Goal: Task Accomplishment & Management: Use online tool/utility

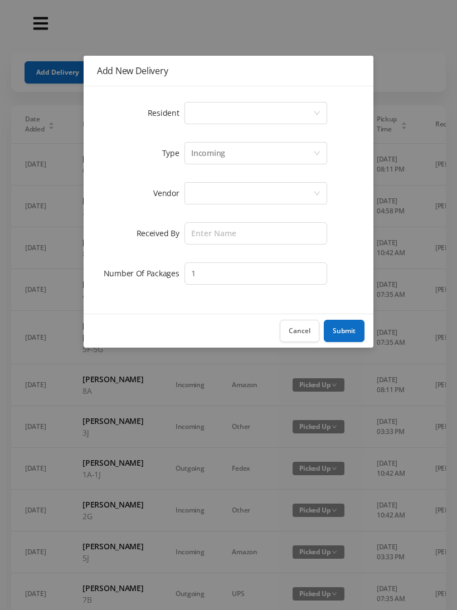
click at [198, 111] on div "Select a person" at bounding box center [252, 113] width 122 height 21
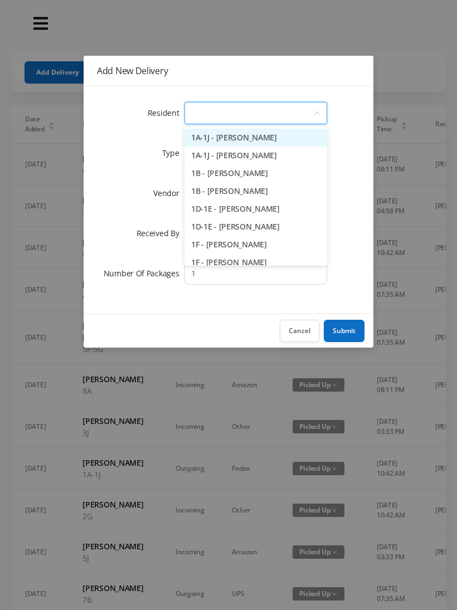
type input "6"
click at [244, 190] on li "6B - Joonhok Ko" at bounding box center [255, 191] width 143 height 18
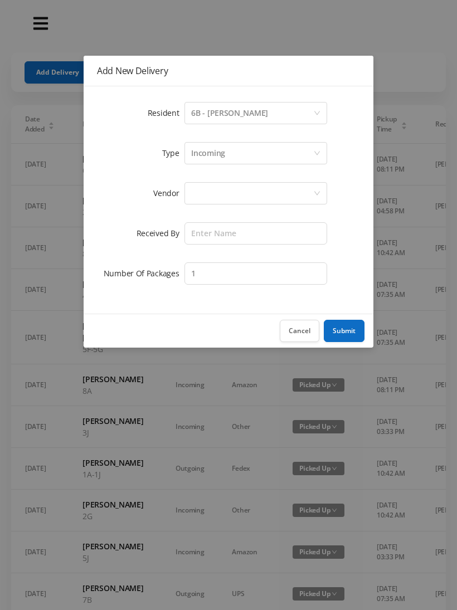
click at [204, 186] on div at bounding box center [252, 193] width 122 height 21
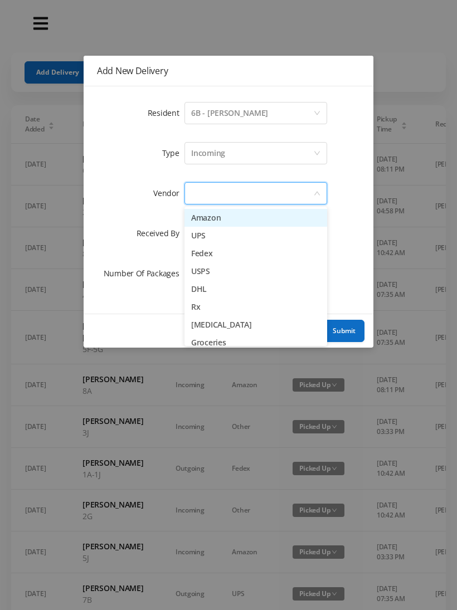
click at [244, 214] on li "Amazon" at bounding box center [255, 218] width 143 height 18
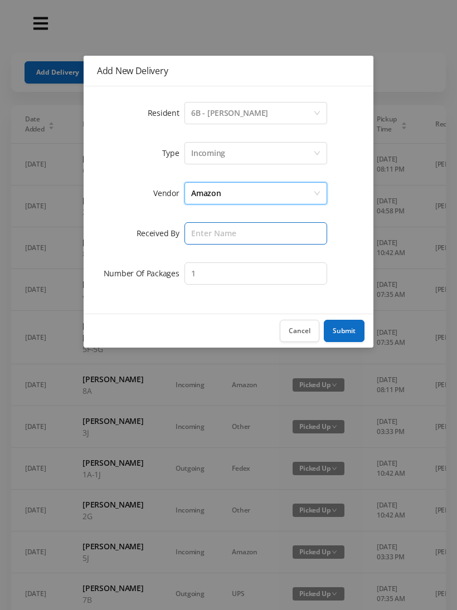
click at [204, 233] on input "text" at bounding box center [255, 233] width 143 height 22
type input "[PERSON_NAME]"
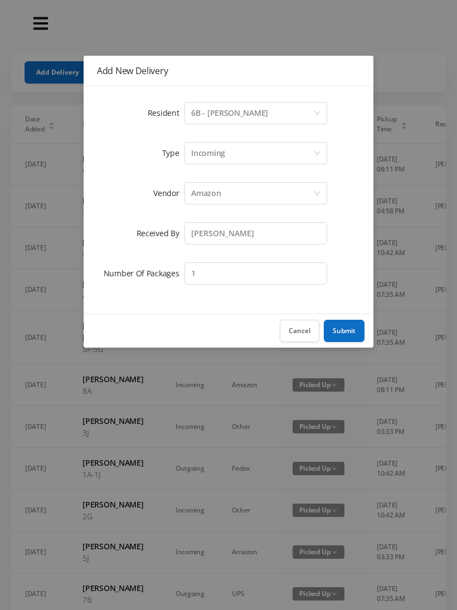
click at [358, 328] on button "Submit" at bounding box center [344, 331] width 41 height 22
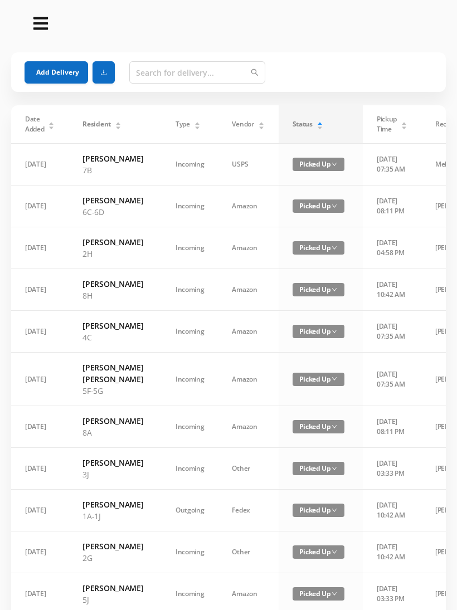
click at [65, 64] on button "Add Delivery" at bounding box center [57, 72] width 64 height 22
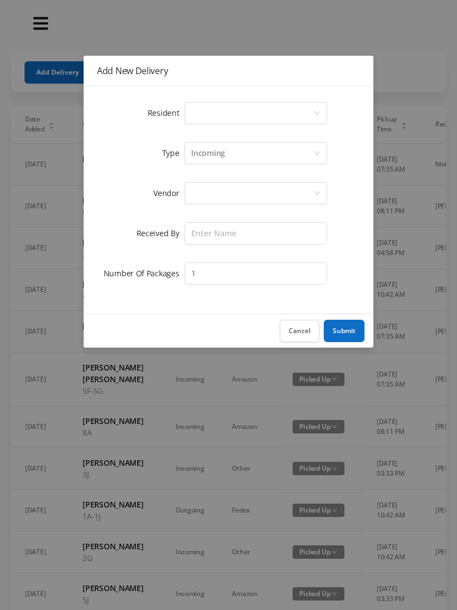
click at [197, 110] on div "Select a person" at bounding box center [252, 113] width 122 height 21
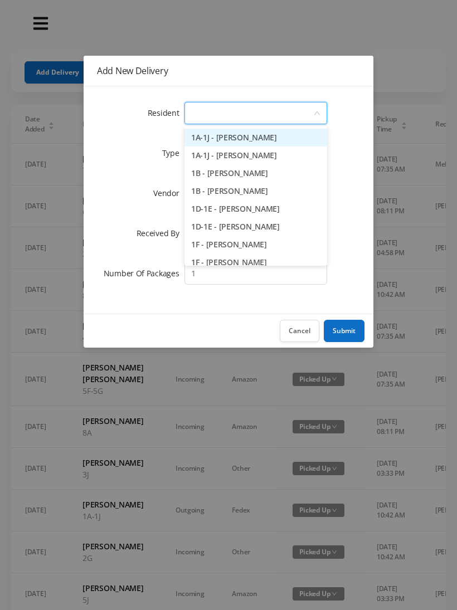
type input "8"
click at [256, 226] on li "8C - Karolina Lukasiewicz" at bounding box center [255, 227] width 143 height 18
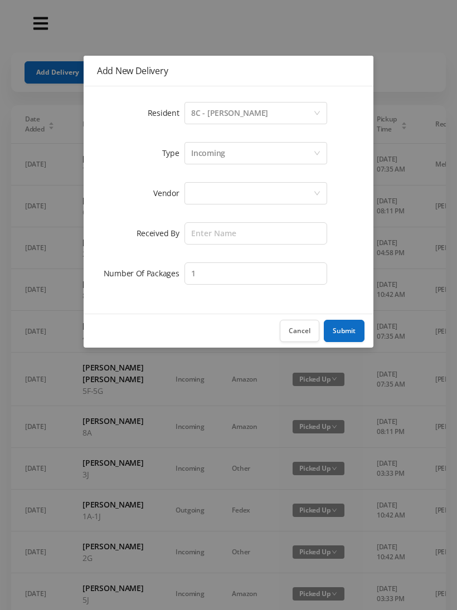
click at [196, 194] on div at bounding box center [252, 193] width 122 height 21
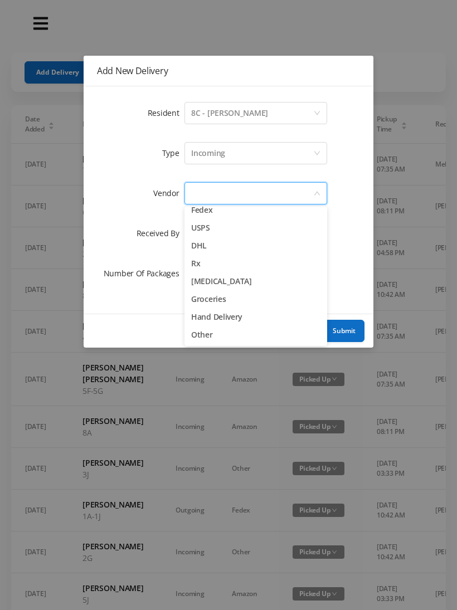
scroll to position [43, 0]
click at [220, 335] on li "Other" at bounding box center [255, 335] width 143 height 18
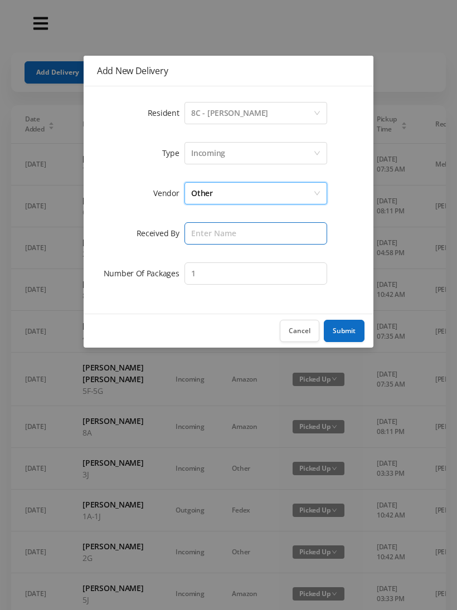
click at [200, 228] on input "text" at bounding box center [255, 233] width 143 height 22
type input "[PERSON_NAME]"
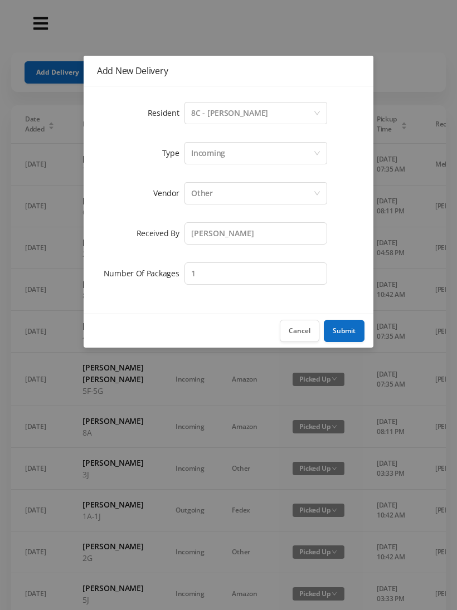
click at [344, 330] on button "Submit" at bounding box center [344, 331] width 41 height 22
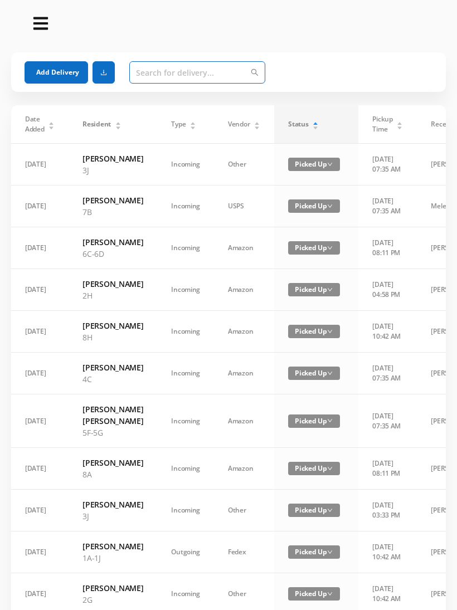
click at [165, 71] on input "text" at bounding box center [197, 72] width 136 height 22
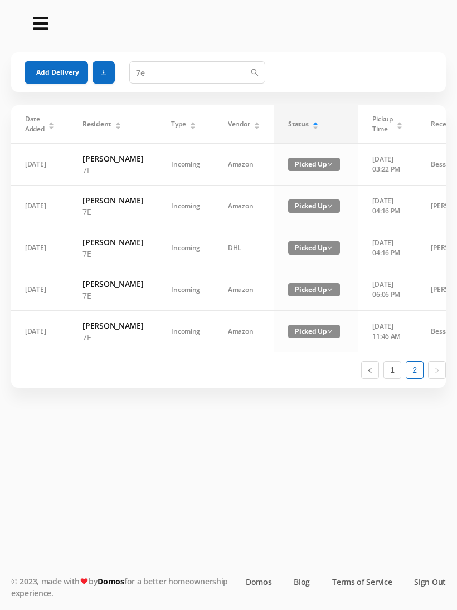
click at [303, 125] on div "Status" at bounding box center [303, 124] width 31 height 10
click at [294, 129] on div "Status" at bounding box center [303, 124] width 31 height 10
click at [294, 124] on div "Status" at bounding box center [303, 124] width 31 height 10
click at [294, 129] on div "Status" at bounding box center [303, 124] width 31 height 10
click at [313, 122] on icon "icon: caret-up" at bounding box center [316, 123] width 6 height 6
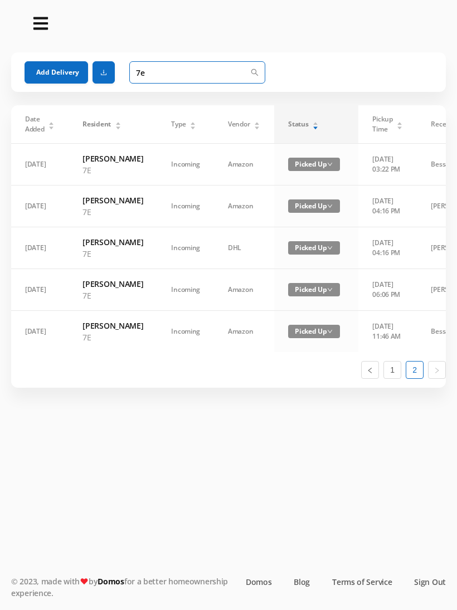
click at [159, 76] on input "7e" at bounding box center [197, 72] width 136 height 22
type input "7"
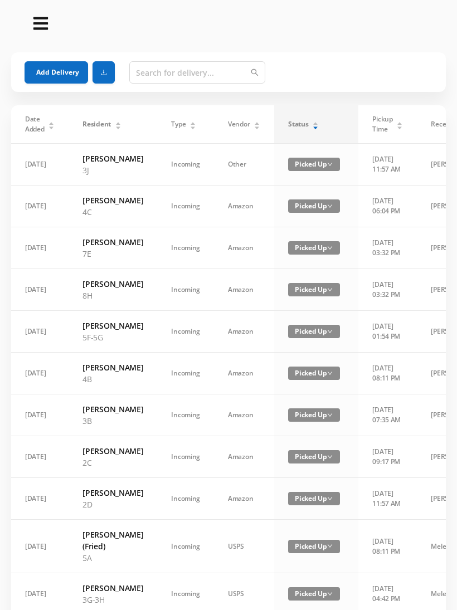
click at [61, 72] on button "Add Delivery" at bounding box center [57, 72] width 64 height 22
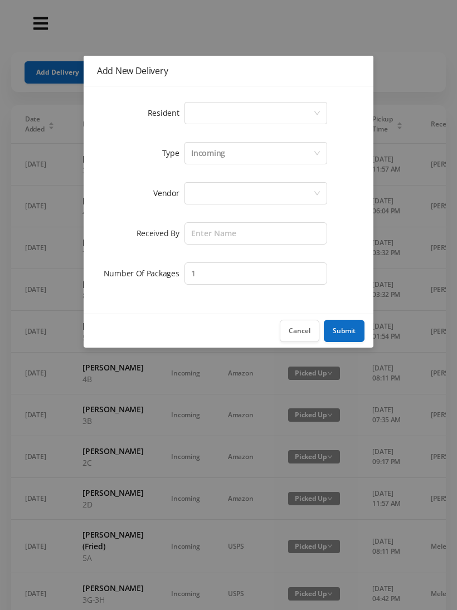
click at [305, 336] on button "Cancel" at bounding box center [300, 331] width 40 height 22
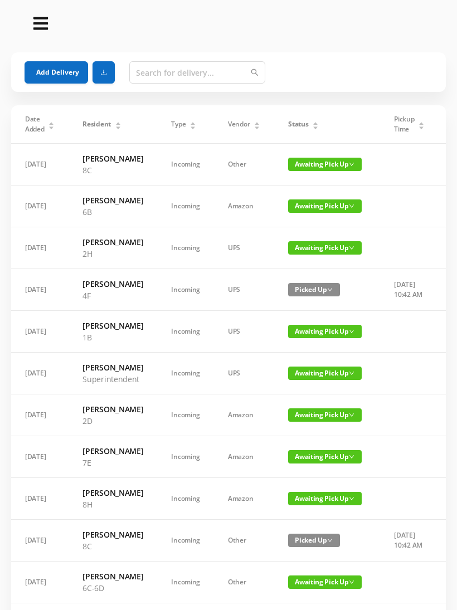
click at [327, 464] on span "Awaiting Pick Up" at bounding box center [325, 456] width 74 height 13
click at [327, 556] on link "Picked Up" at bounding box center [324, 555] width 72 height 18
